Goal: Task Accomplishment & Management: Use online tool/utility

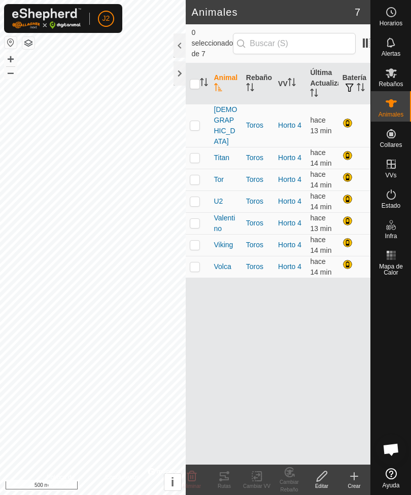
click at [198, 79] on input "checkbox" at bounding box center [195, 84] width 10 height 10
checkbox input "true"
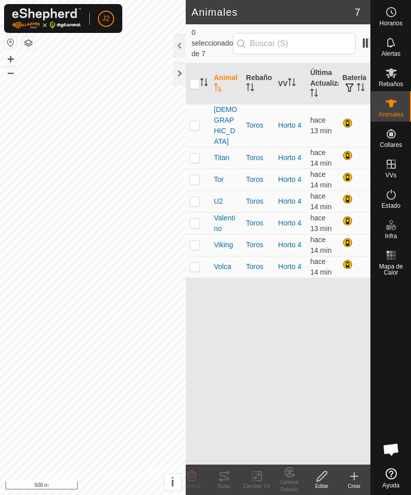
checkbox input "true"
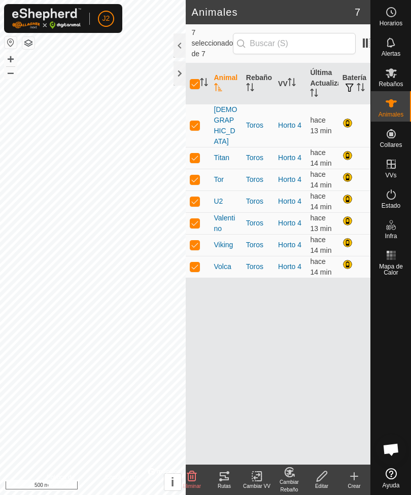
click at [229, 483] on div "Rutas" at bounding box center [224, 487] width 32 height 8
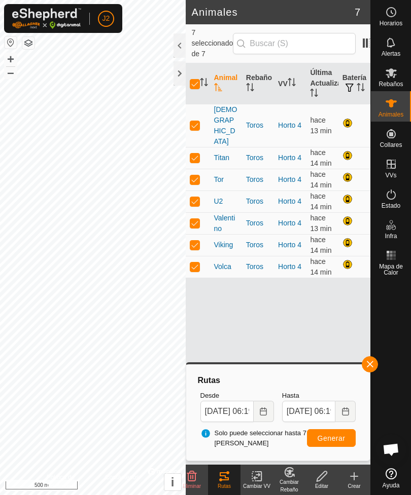
click at [180, 74] on div at bounding box center [179, 73] width 12 height 24
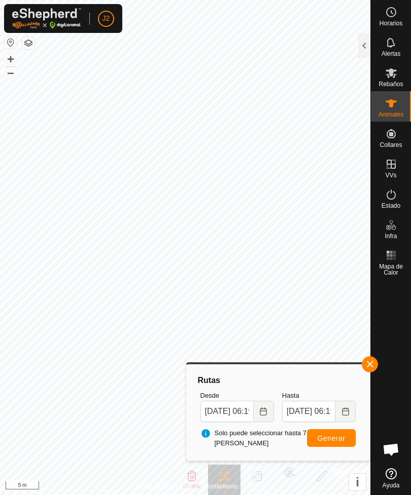
click at [364, 40] on div at bounding box center [364, 45] width 12 height 24
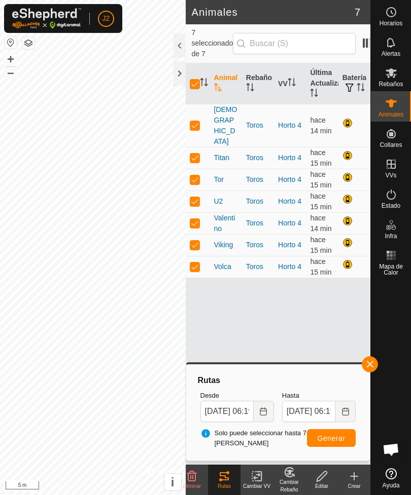
click at [193, 65] on th at bounding box center [198, 83] width 24 height 41
click at [192, 79] on input "checkbox" at bounding box center [195, 84] width 10 height 10
checkbox input "false"
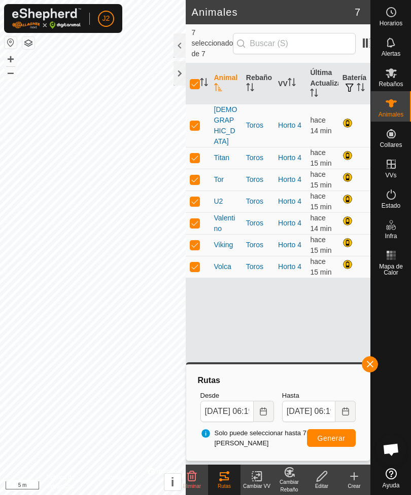
checkbox input "false"
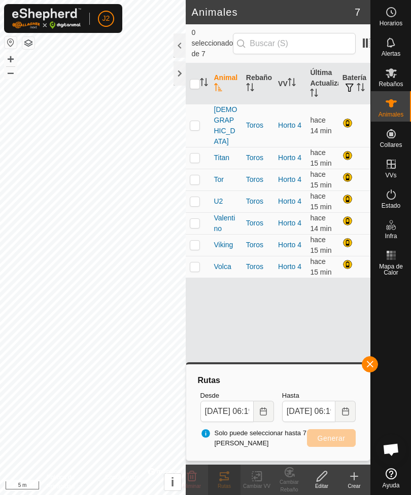
click at [196, 175] on p-checkbox at bounding box center [195, 179] width 10 height 8
checkbox input "true"
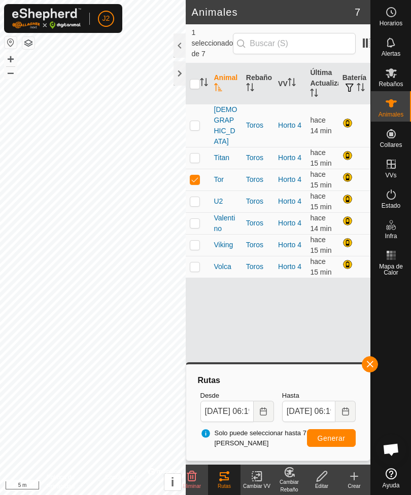
click at [338, 438] on span "Generar" at bounding box center [331, 438] width 28 height 8
click at [179, 72] on div at bounding box center [179, 73] width 12 height 24
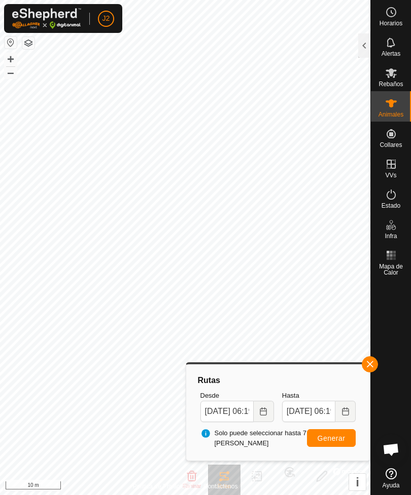
click at [364, 44] on div at bounding box center [364, 45] width 12 height 24
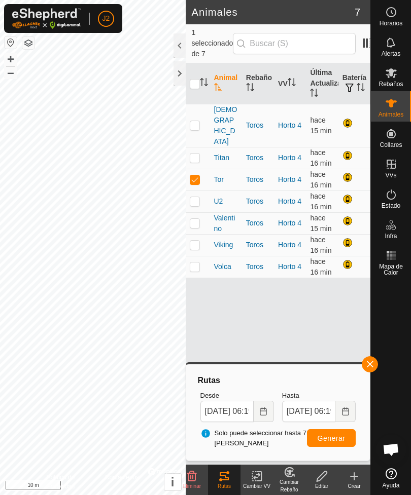
click at [201, 256] on td at bounding box center [198, 267] width 24 height 22
checkbox input "true"
click at [200, 169] on td at bounding box center [198, 180] width 24 height 22
checkbox input "false"
click at [344, 437] on span "Generar" at bounding box center [331, 438] width 28 height 8
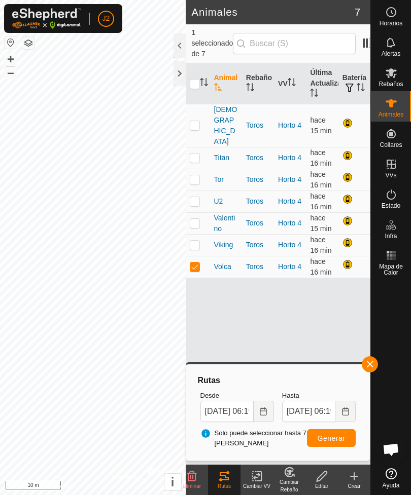
click at [184, 72] on div at bounding box center [179, 73] width 12 height 24
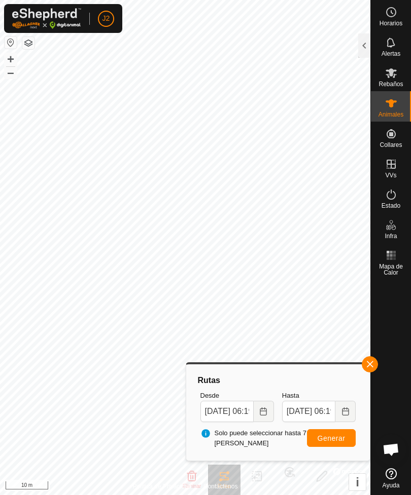
click at [361, 43] on div at bounding box center [364, 45] width 12 height 24
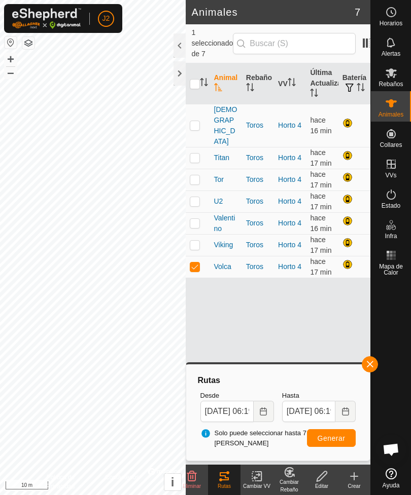
click at [197, 104] on td at bounding box center [198, 125] width 24 height 43
checkbox input "true"
click at [195, 263] on p-checkbox at bounding box center [195, 267] width 10 height 8
checkbox input "false"
click at [342, 435] on span "Generar" at bounding box center [331, 438] width 28 height 8
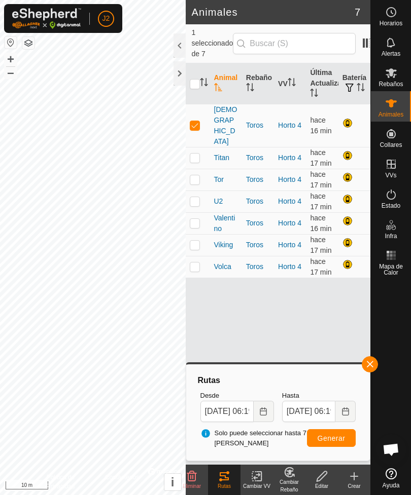
click at [195, 154] on p-checkbox at bounding box center [195, 158] width 10 height 8
checkbox input "true"
click at [196, 104] on td at bounding box center [198, 125] width 24 height 43
checkbox input "false"
click at [348, 436] on button "Generar" at bounding box center [331, 438] width 49 height 18
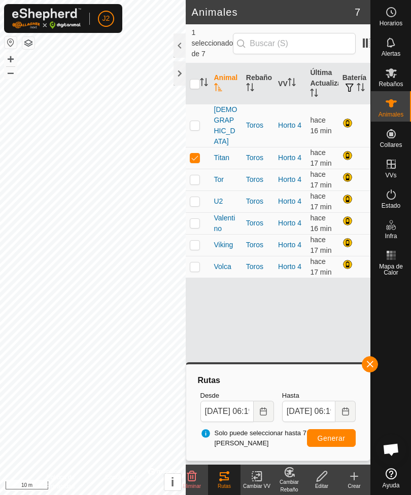
click at [196, 197] on p-checkbox at bounding box center [195, 201] width 10 height 8
checkbox input "true"
click at [197, 154] on p-checkbox at bounding box center [195, 158] width 10 height 8
checkbox input "false"
click at [341, 437] on span "Generar" at bounding box center [331, 438] width 28 height 8
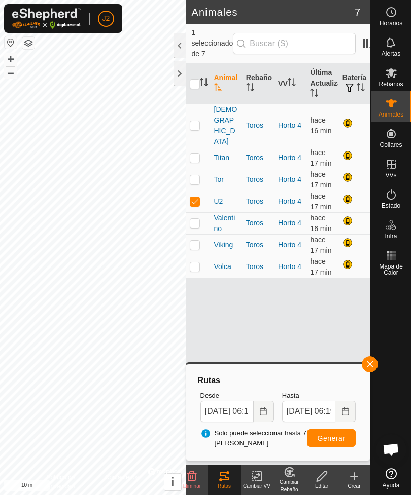
click at [196, 219] on p-checkbox at bounding box center [195, 223] width 10 height 8
checkbox input "true"
click at [198, 191] on td at bounding box center [198, 202] width 24 height 22
checkbox input "false"
click at [351, 435] on button "Generar" at bounding box center [331, 438] width 49 height 18
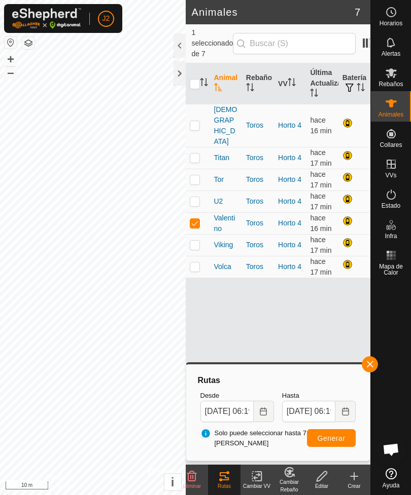
click at [182, 73] on div at bounding box center [179, 73] width 12 height 24
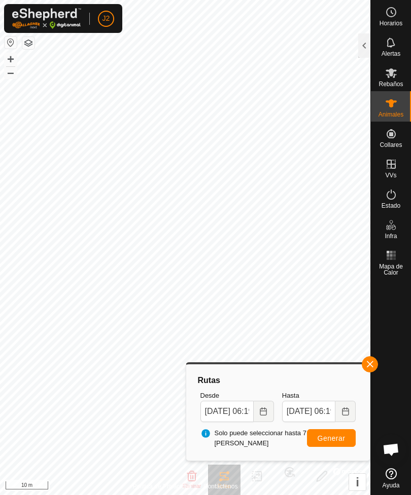
click at [366, 49] on div at bounding box center [364, 45] width 12 height 24
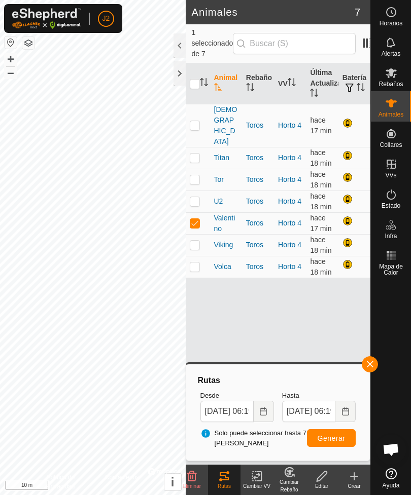
click at [198, 241] on p-checkbox at bounding box center [195, 245] width 10 height 8
checkbox input "true"
click at [198, 219] on p-checkbox at bounding box center [195, 223] width 10 height 8
checkbox input "false"
click at [341, 434] on span "Generar" at bounding box center [331, 438] width 28 height 8
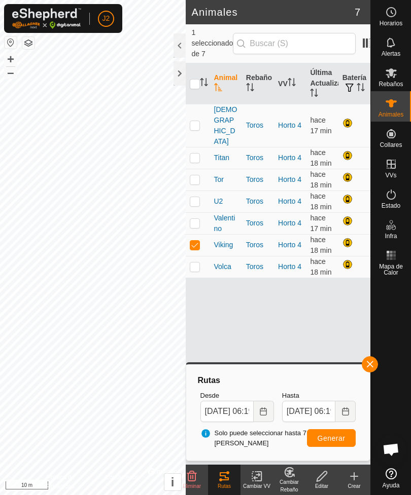
click at [181, 72] on div at bounding box center [179, 73] width 12 height 24
